Goal: Task Accomplishment & Management: Complete application form

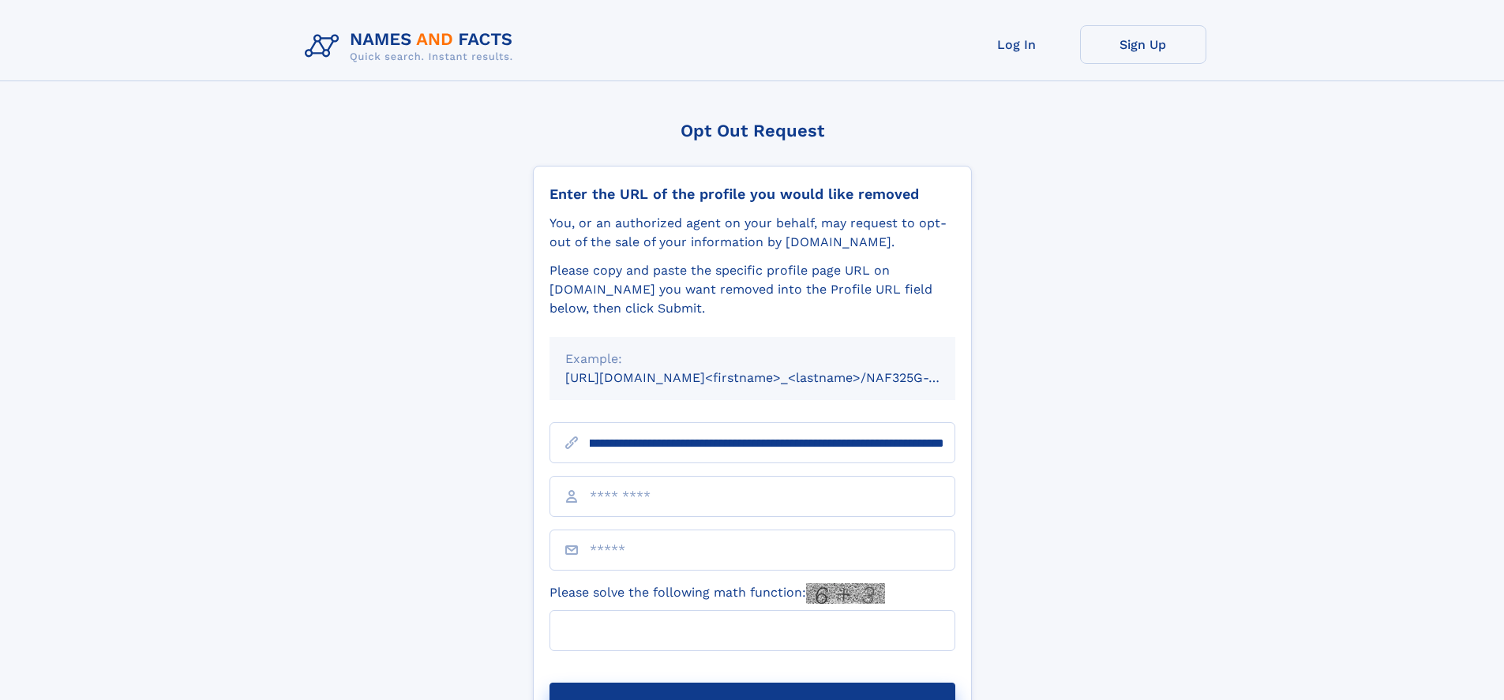
scroll to position [0, 185]
type input "**********"
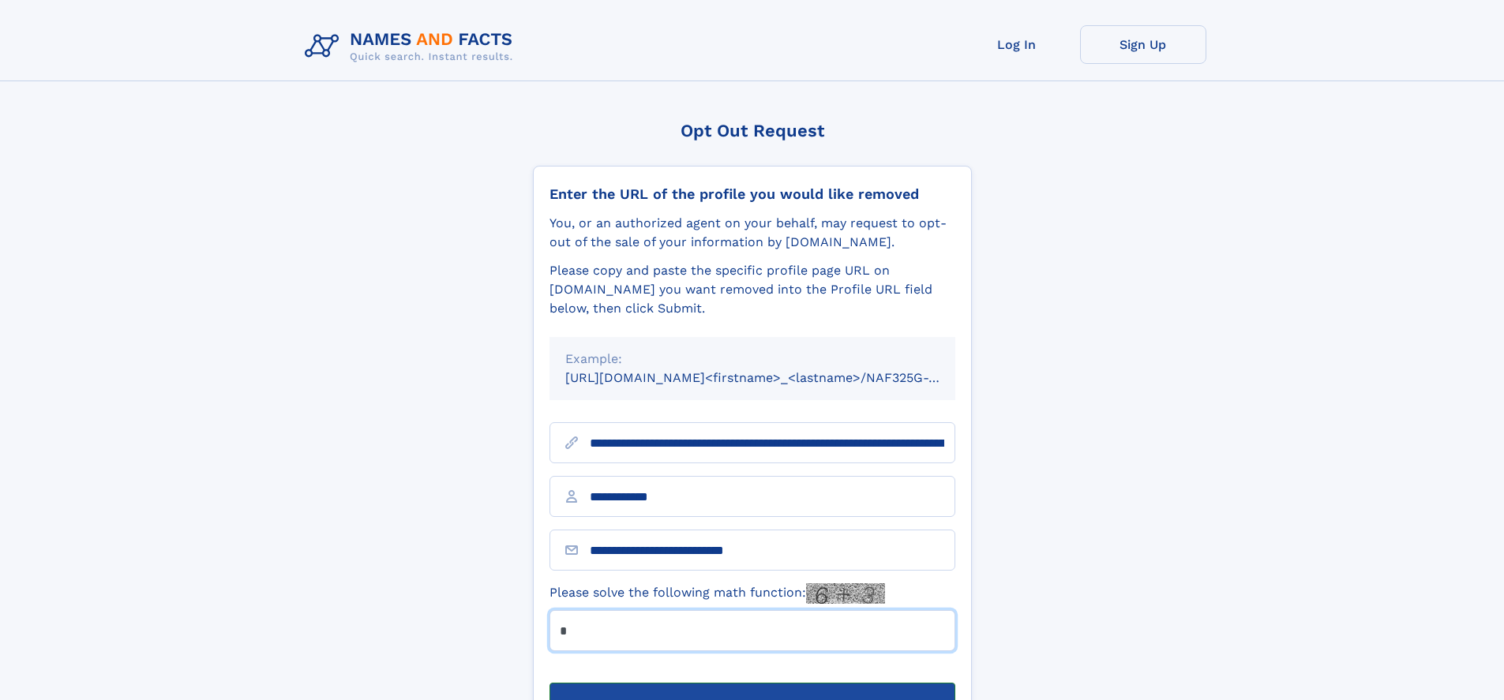
type input "*"
click at [752, 683] on button "Submit Opt Out Request" at bounding box center [753, 708] width 406 height 51
